Goal: Task Accomplishment & Management: Use online tool/utility

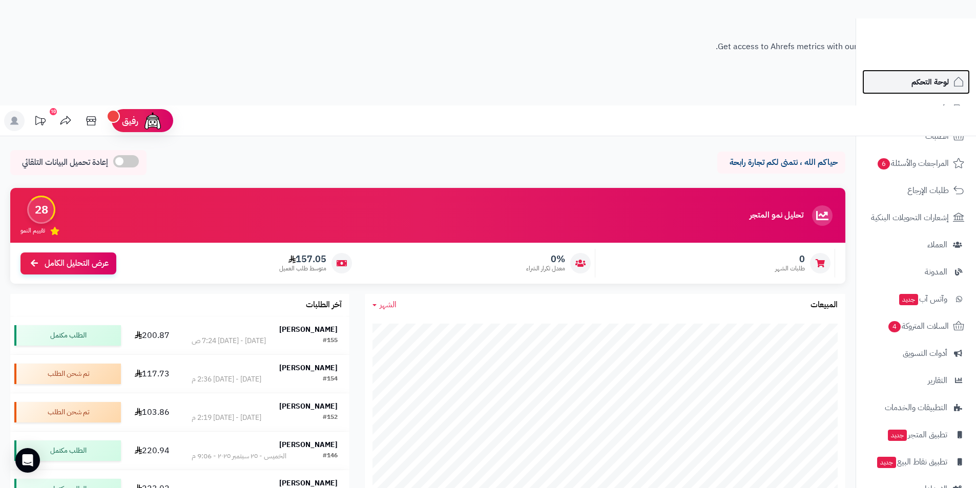
click at [922, 81] on span "لوحة التحكم" at bounding box center [930, 82] width 37 height 14
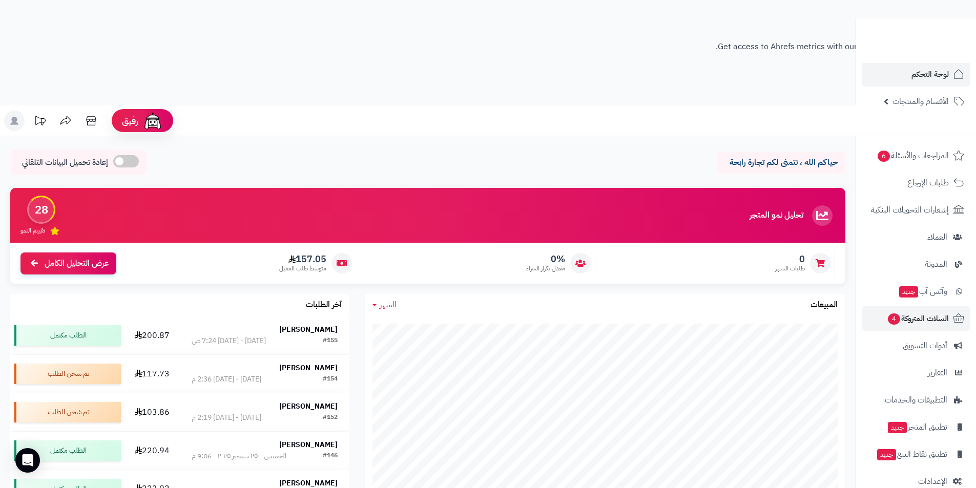
scroll to position [205, 0]
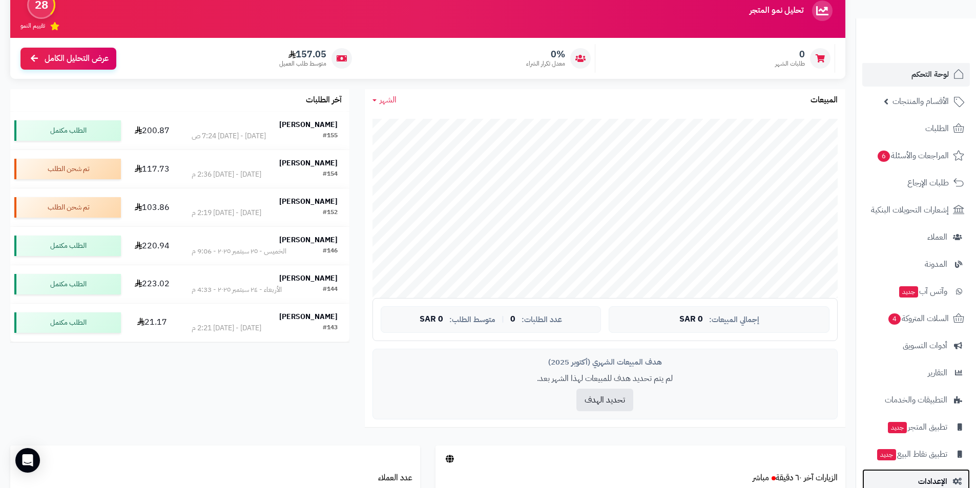
click at [920, 480] on span "الإعدادات" at bounding box center [933, 482] width 29 height 14
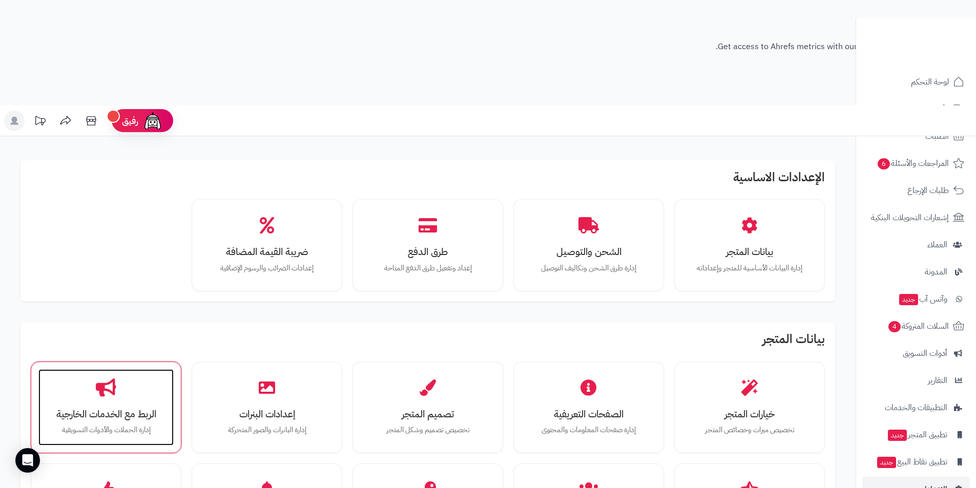
click at [115, 370] on div "الربط مع الخدمات الخارجية إدارة الحملات والأدوات التسويقية" at bounding box center [105, 408] width 135 height 77
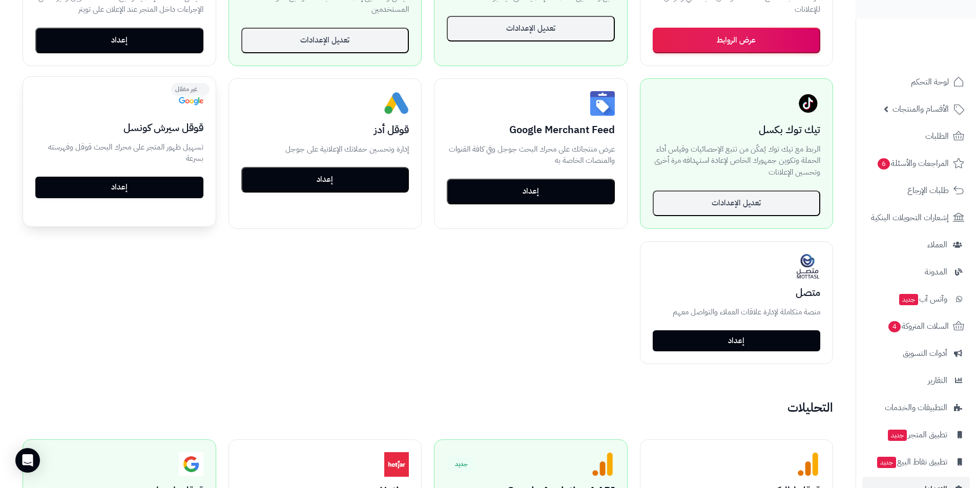
scroll to position [359, 0]
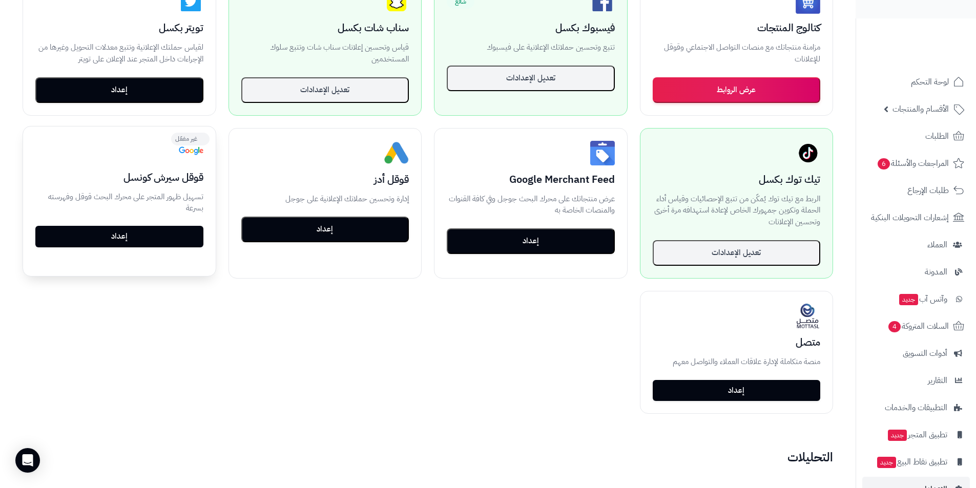
click at [142, 226] on link "إعداد" at bounding box center [119, 237] width 168 height 22
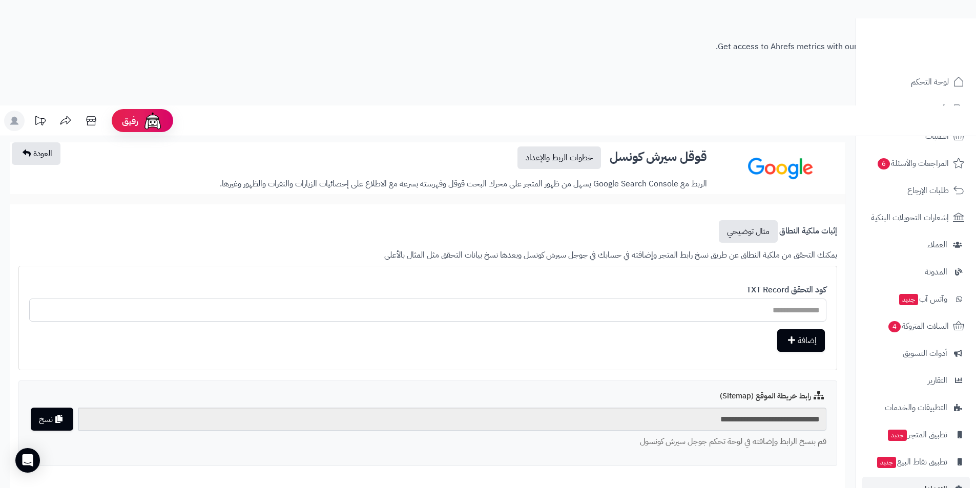
click at [793, 299] on input "text" at bounding box center [428, 310] width 798 height 23
click at [790, 299] on input "text" at bounding box center [428, 310] width 798 height 23
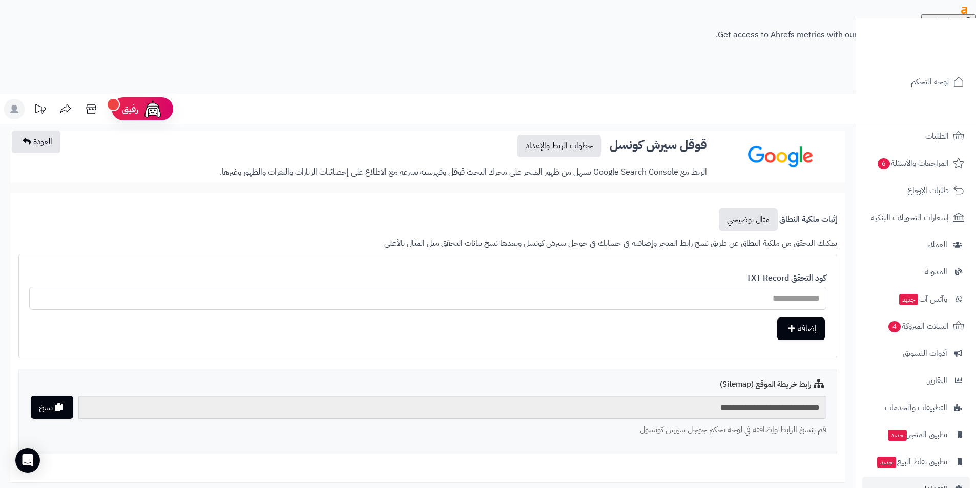
scroll to position [18, 0]
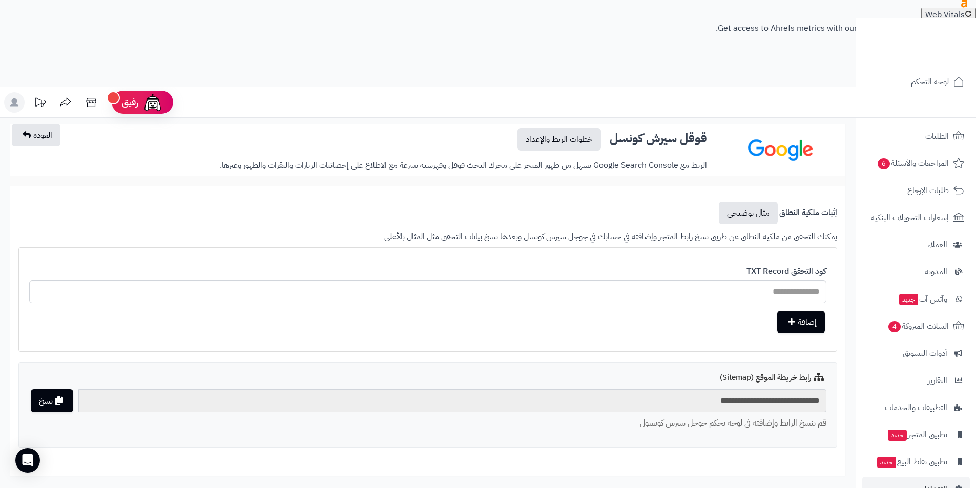
click at [784, 390] on input "**********" at bounding box center [452, 401] width 748 height 23
click at [760, 418] on p "قم بنسخ الرابط وإضافته في لوحة تحكم جوجل سيرش كونسول" at bounding box center [428, 424] width 798 height 12
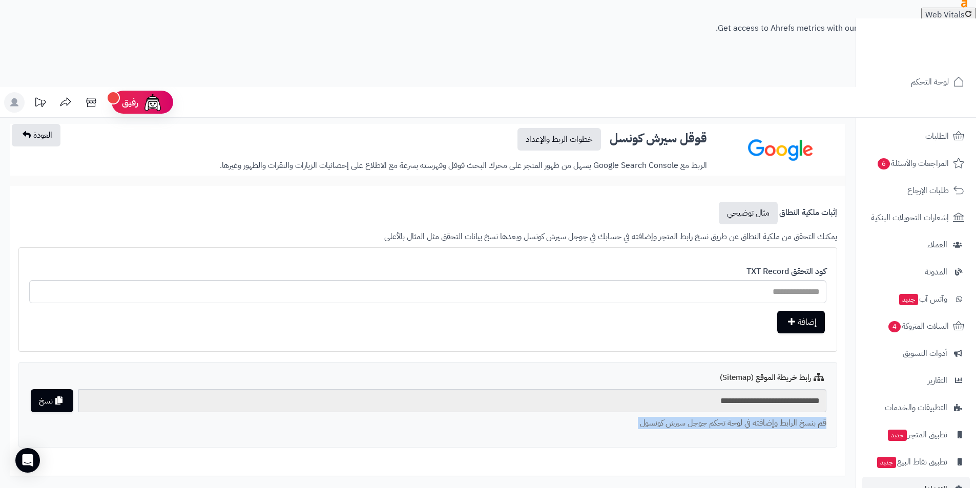
click at [760, 418] on p "قم بنسخ الرابط وإضافته في لوحة تحكم جوجل سيرش كونسول" at bounding box center [428, 424] width 798 height 12
click at [764, 280] on input "text" at bounding box center [428, 291] width 798 height 23
click at [783, 280] on input "text" at bounding box center [428, 291] width 798 height 23
paste input "**********"
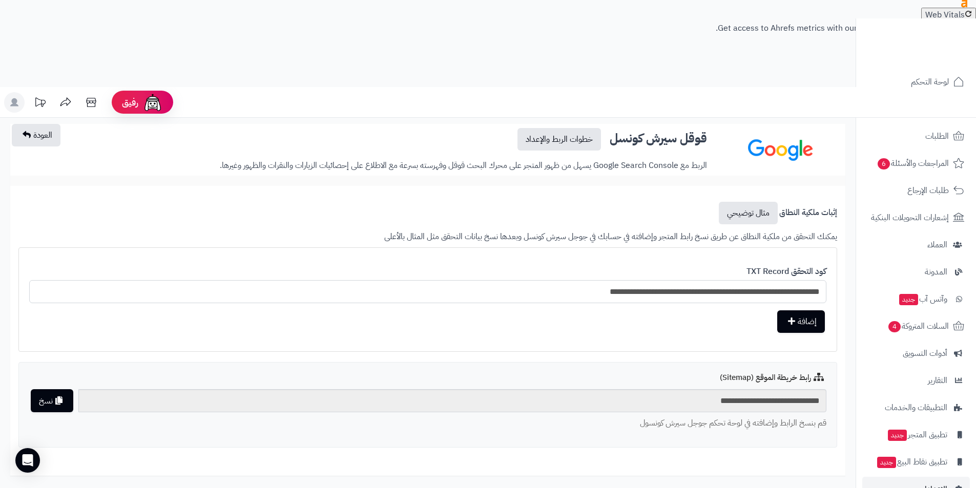
type input "**********"
click at [808, 311] on button "إضافة" at bounding box center [802, 322] width 48 height 23
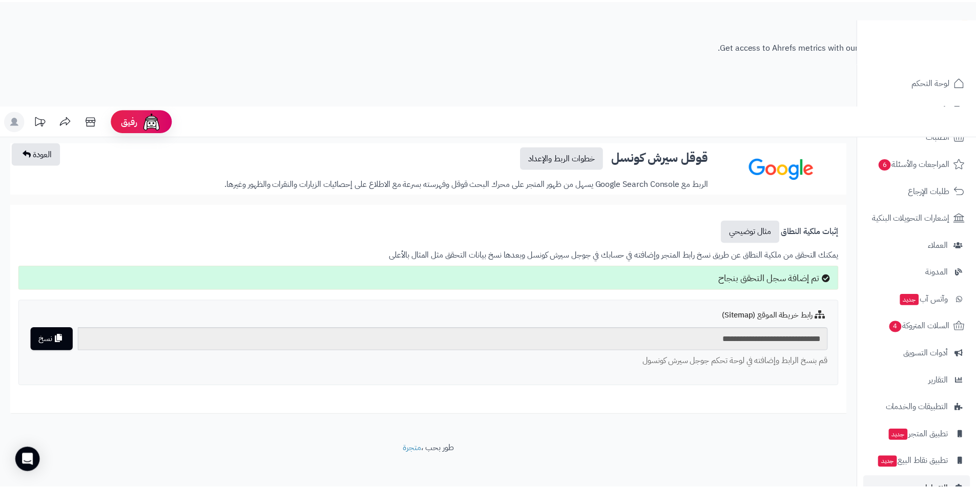
scroll to position [18, 0]
